Goal: Contribute content

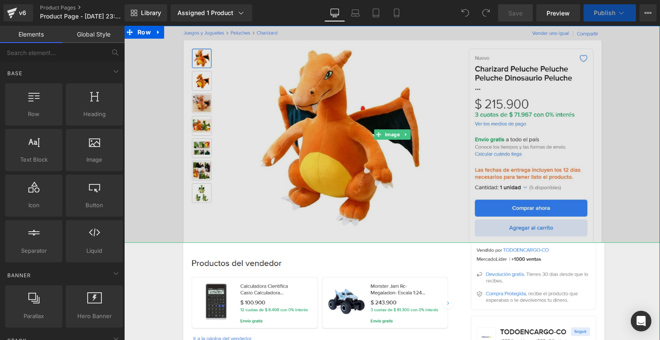
click at [248, 115] on img at bounding box center [392, 134] width 536 height 217
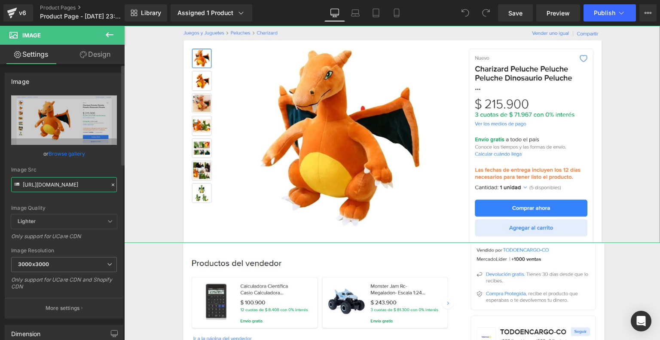
click at [55, 183] on input "[URL][DOMAIN_NAME]" at bounding box center [64, 184] width 106 height 15
paste input "TMCJdR5V/Whats-App-Image-2025-08-24-at-7-16-34"
type input "[URL][DOMAIN_NAME]"
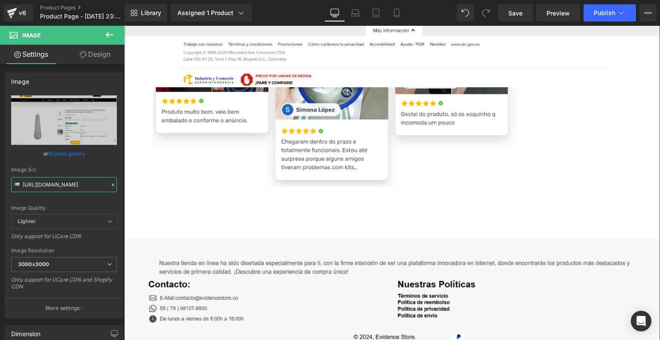
scroll to position [762, 0]
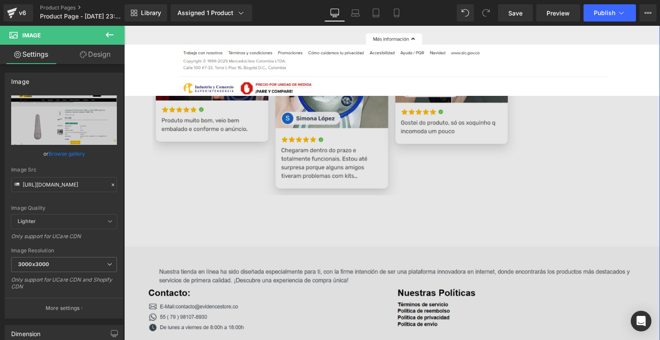
click at [392, 213] on img at bounding box center [392, 246] width 536 height 301
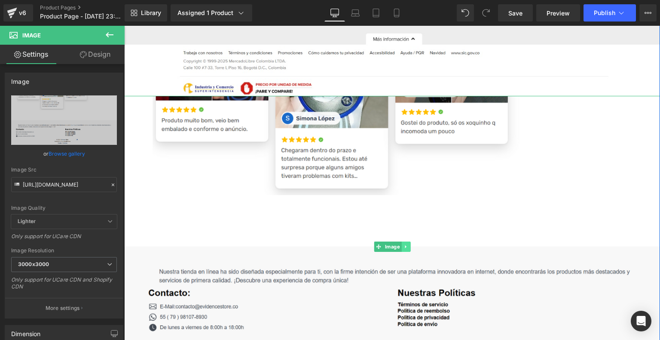
click at [406, 249] on link at bounding box center [405, 247] width 9 height 10
click at [410, 248] on icon at bounding box center [410, 246] width 5 height 5
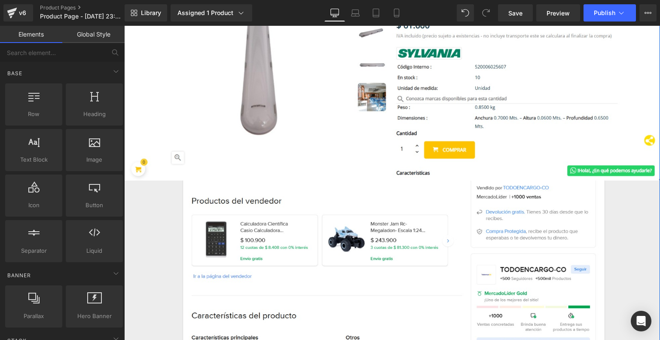
scroll to position [0, 0]
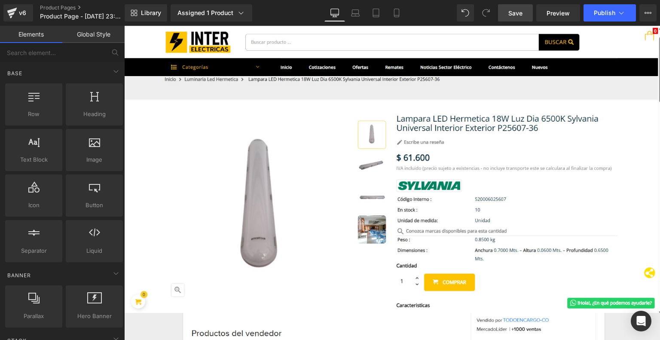
click at [522, 9] on span "Save" at bounding box center [515, 13] width 14 height 9
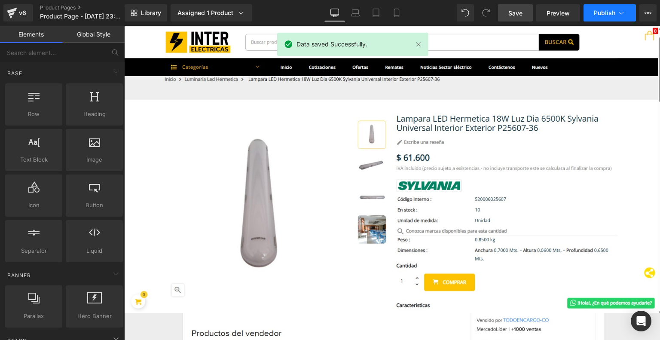
click at [601, 13] on span "Publish" at bounding box center [604, 12] width 21 height 7
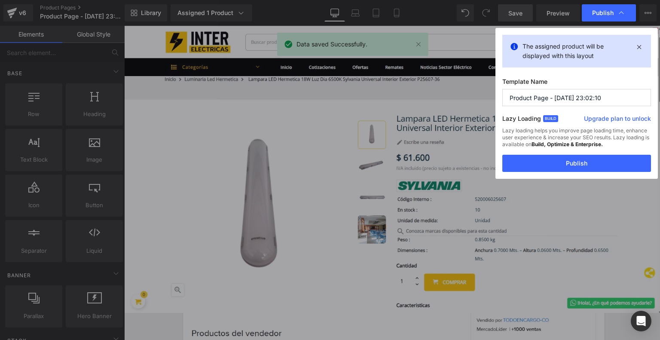
drag, startPoint x: 605, startPoint y: 95, endPoint x: 436, endPoint y: 83, distance: 169.8
click at [0, 0] on div "Publish The assigned product will be displayed with this layout Template Name P…" at bounding box center [0, 0] width 0 height 0
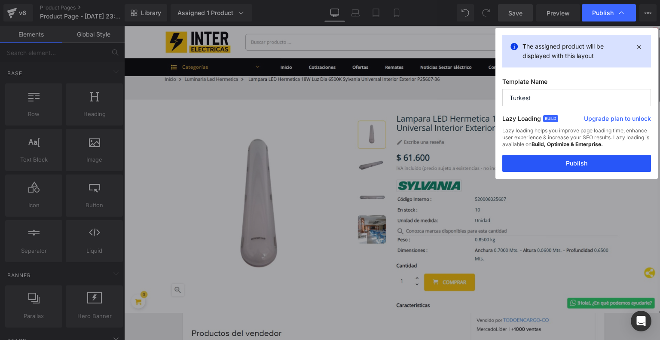
type input "Turkest"
click at [0, 0] on button "Publish" at bounding box center [0, 0] width 0 height 0
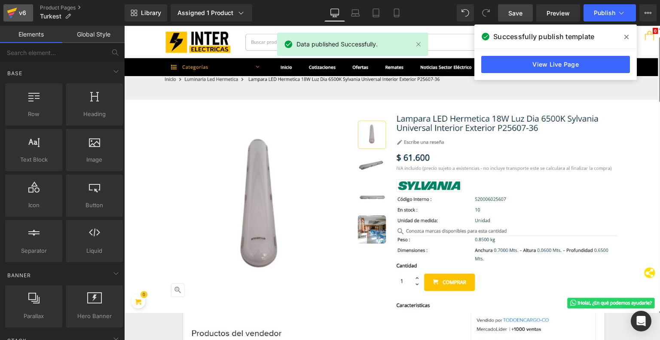
click at [7, 7] on icon at bounding box center [12, 12] width 10 height 21
